Goal: Transaction & Acquisition: Purchase product/service

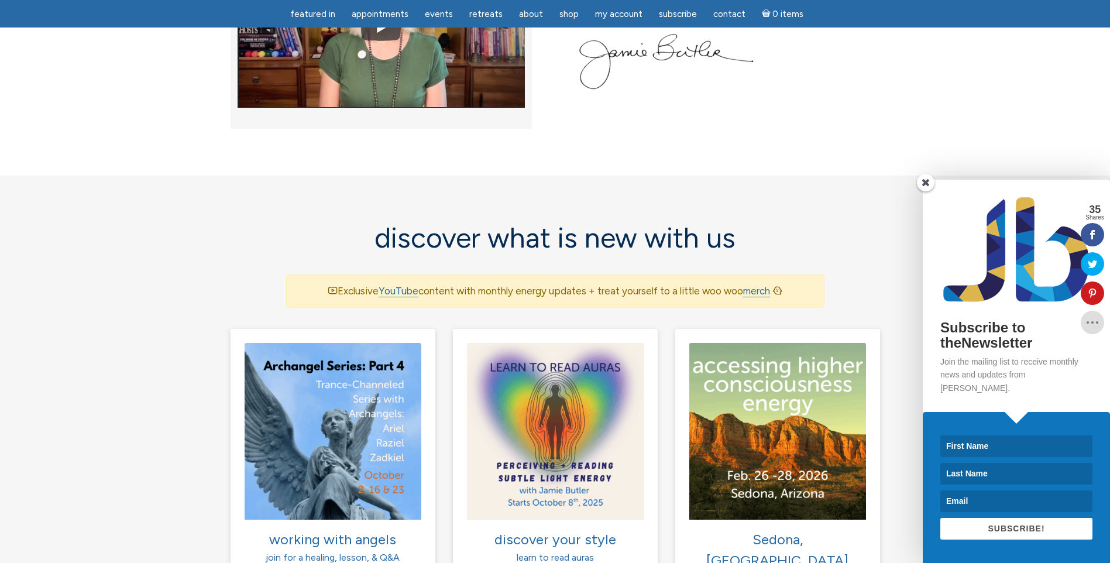
scroll to position [761, 0]
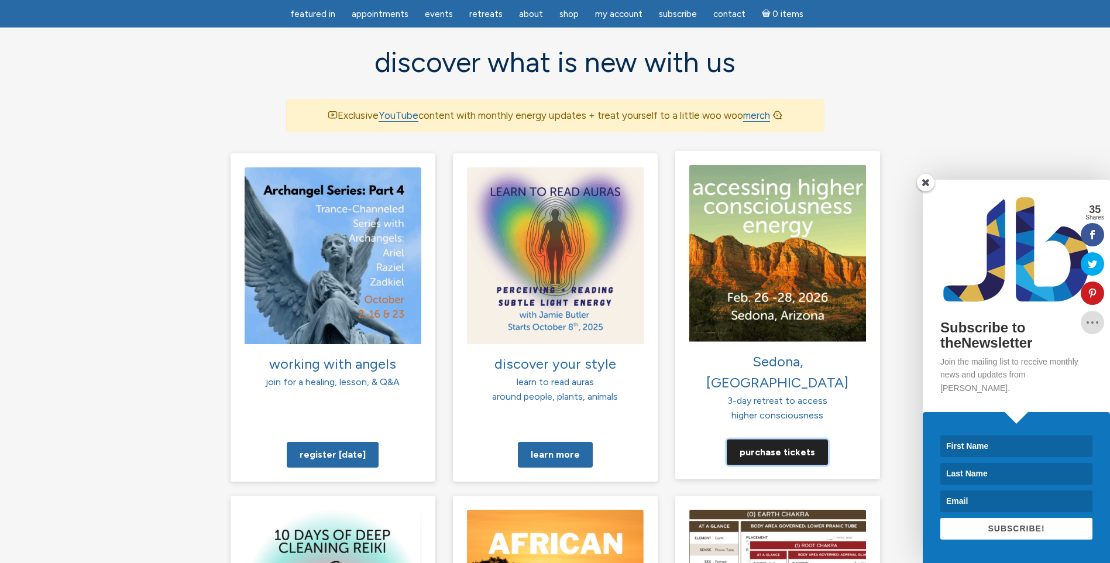
click at [747, 439] on link "Purchase tickets" at bounding box center [777, 452] width 101 height 26
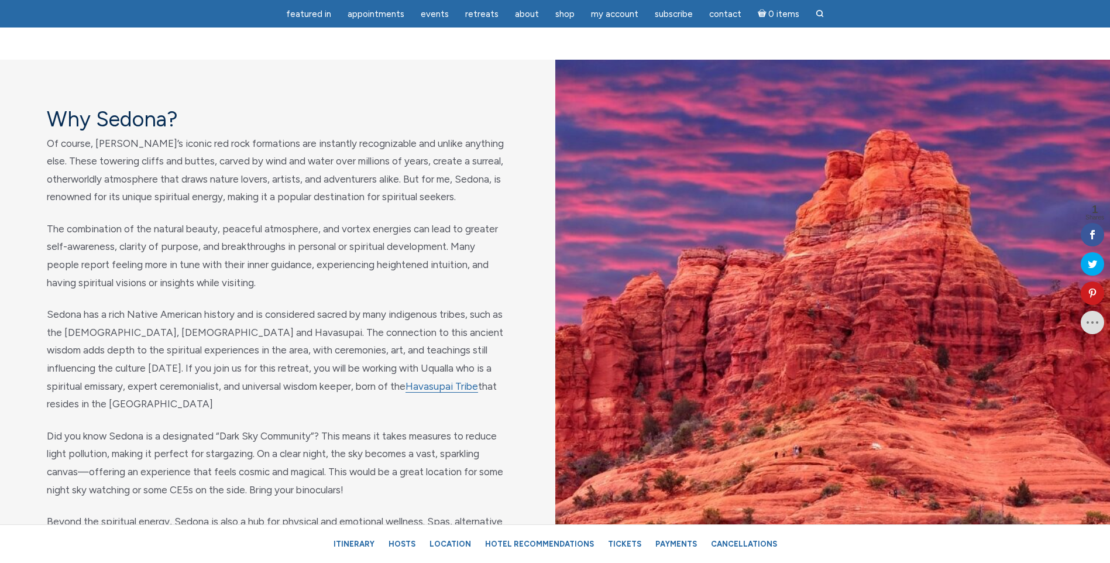
scroll to position [644, 0]
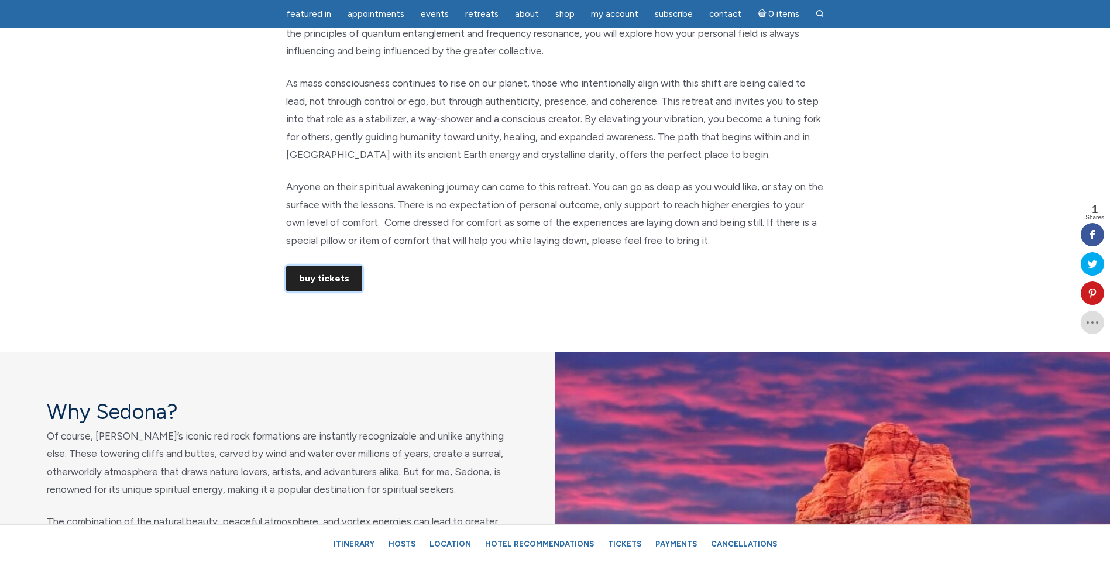
click at [310, 266] on link "Buy Tickets" at bounding box center [324, 279] width 76 height 26
